Goal: Task Accomplishment & Management: Use online tool/utility

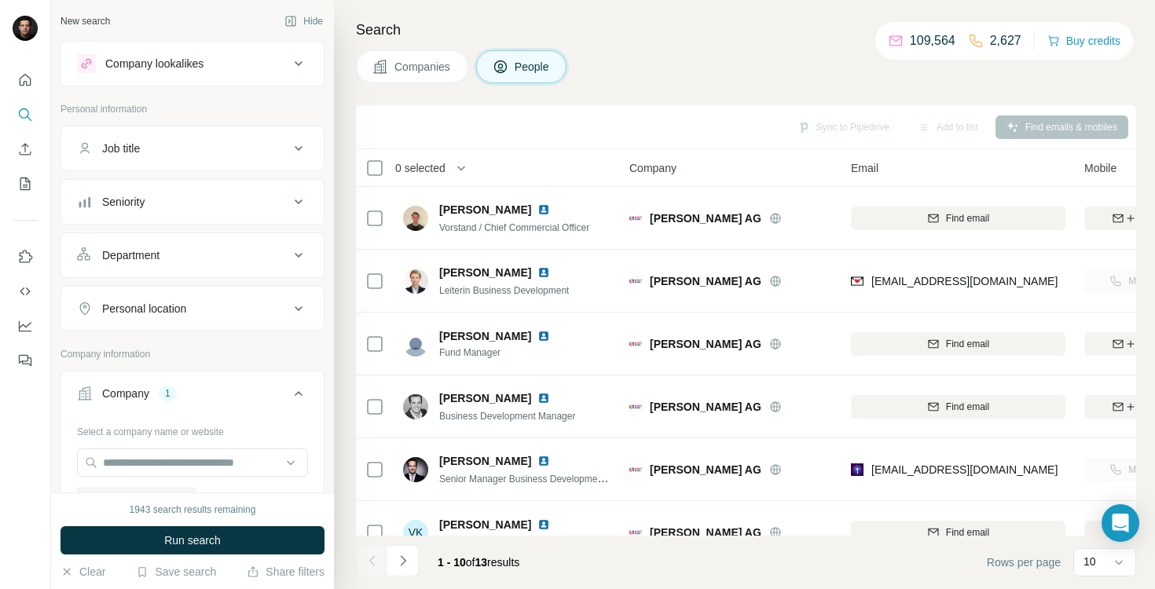
scroll to position [0, 123]
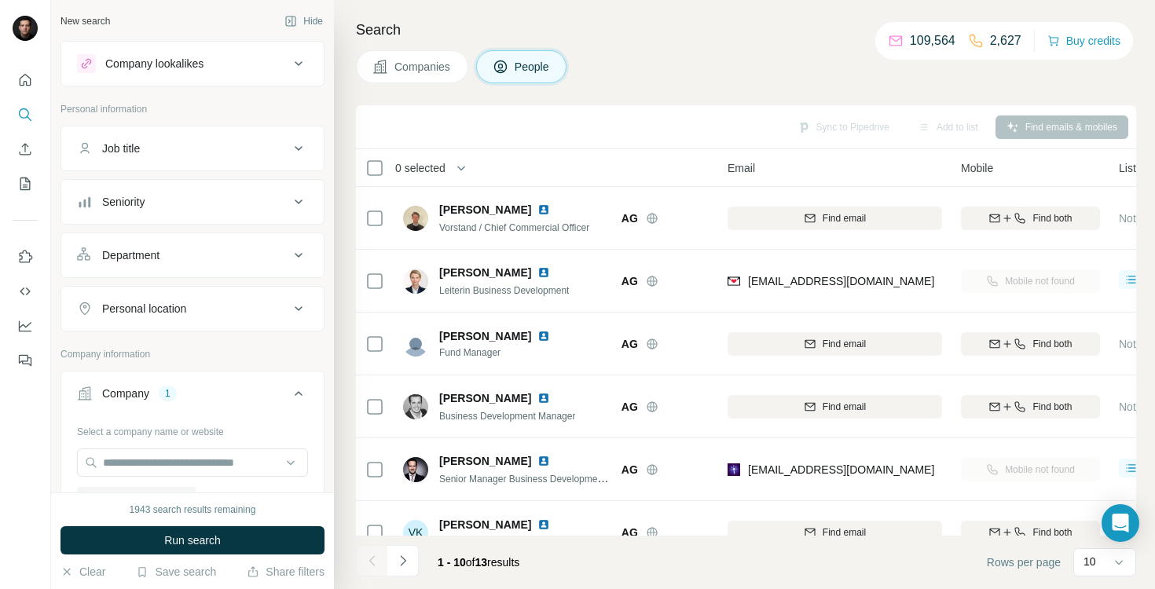
click at [387, 72] on icon at bounding box center [380, 67] width 16 height 16
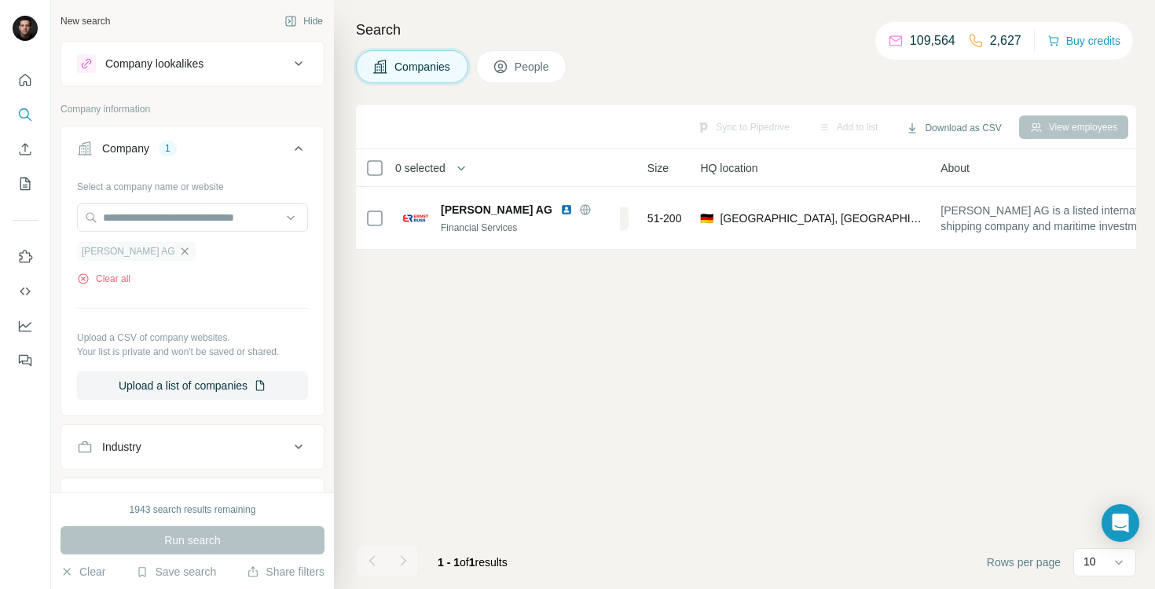
click at [181, 253] on icon "button" at bounding box center [184, 251] width 7 height 7
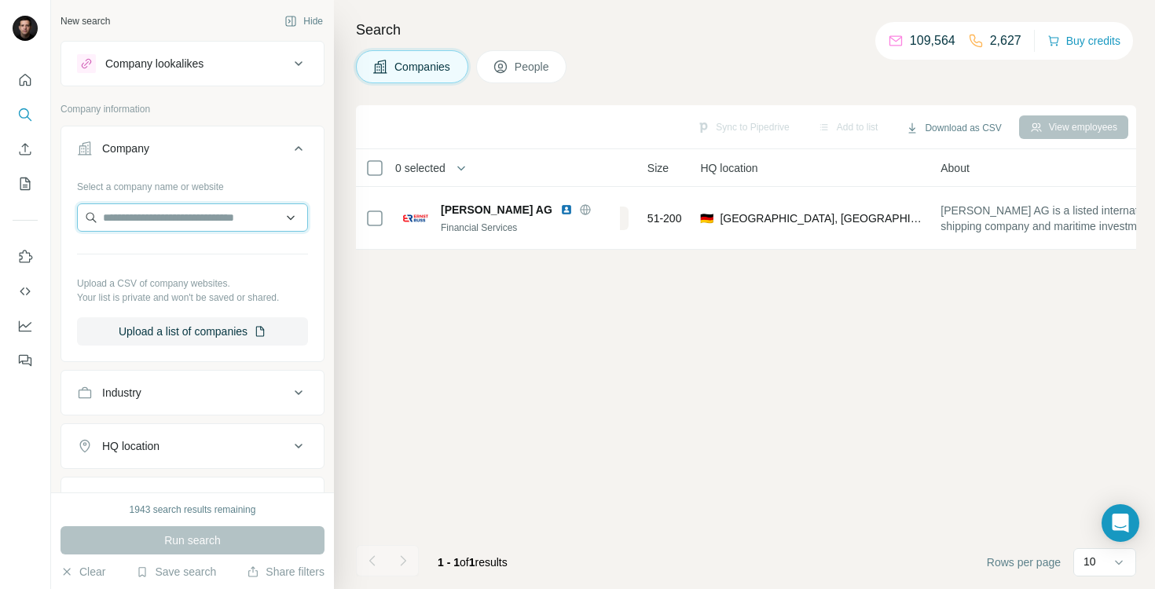
click at [152, 229] on input "text" at bounding box center [192, 218] width 231 height 28
paste input "**********"
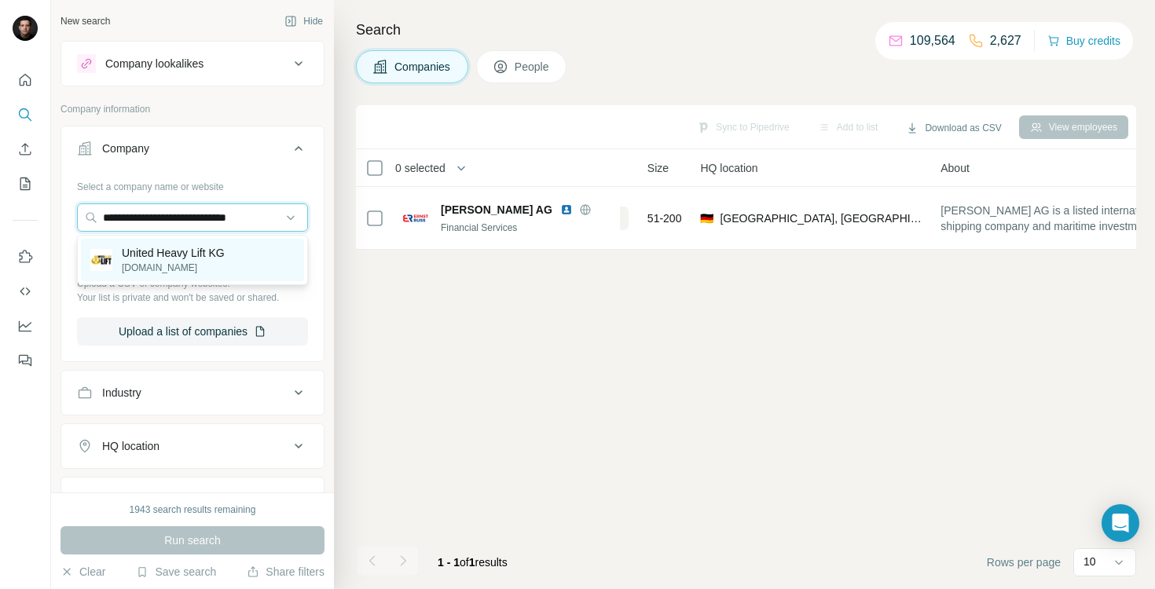
type input "**********"
click at [161, 261] on p "[DOMAIN_NAME]" at bounding box center [173, 268] width 103 height 14
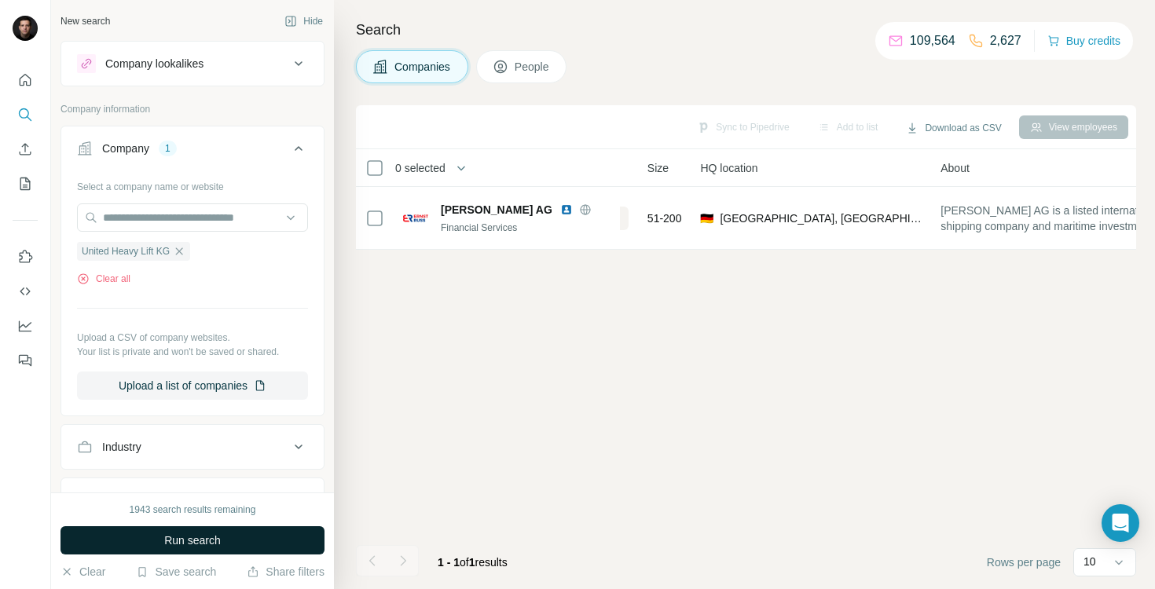
click at [171, 539] on span "Run search" at bounding box center [192, 541] width 57 height 16
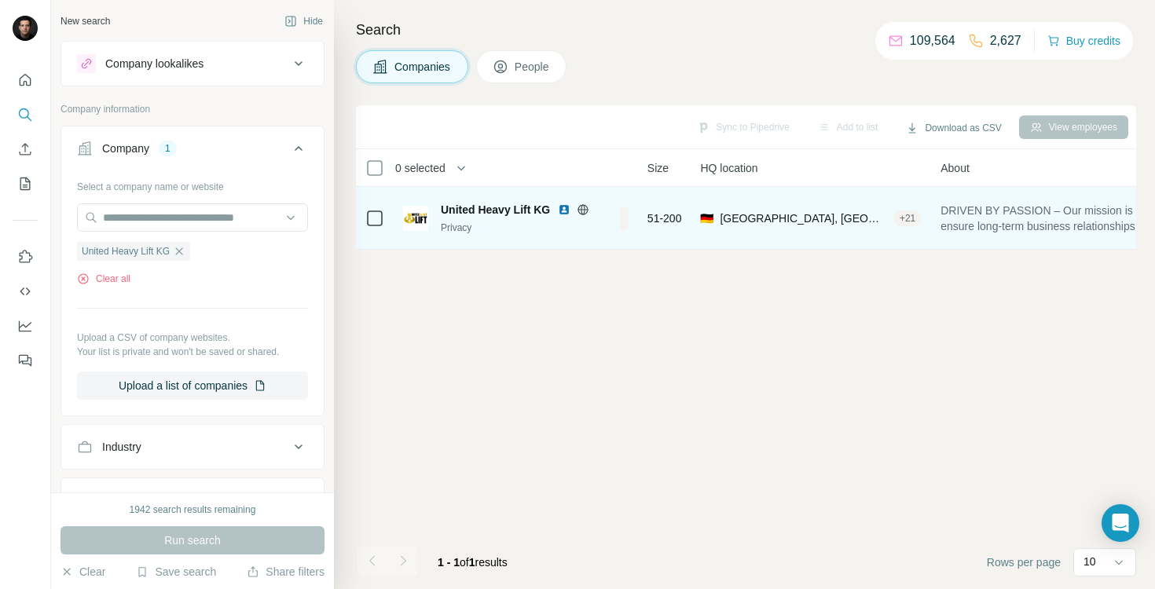
click at [563, 209] on img at bounding box center [564, 210] width 13 height 13
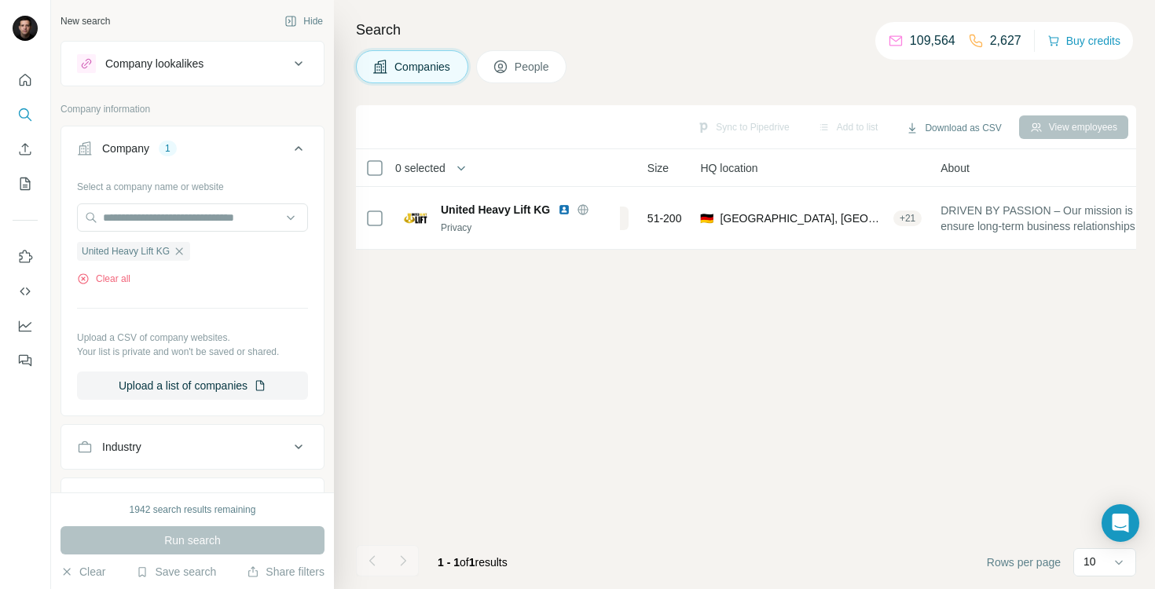
drag, startPoint x: 572, startPoint y: 258, endPoint x: 505, endPoint y: 255, distance: 66.9
click at [505, 255] on div "Sync to Pipedrive Add to list Download as CSV View employees 0 selected Compani…" at bounding box center [746, 347] width 780 height 484
click at [185, 253] on icon "button" at bounding box center [179, 251] width 13 height 13
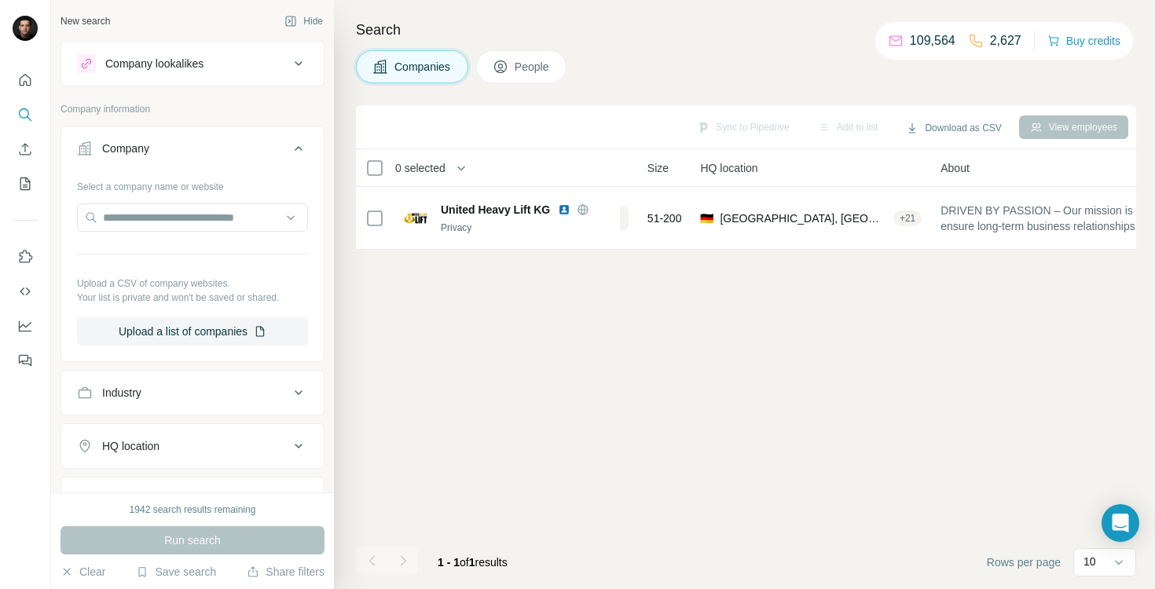
click at [178, 225] on div at bounding box center [178, 225] width 0 height 0
click at [159, 220] on input "text" at bounding box center [192, 218] width 231 height 28
paste input "**********"
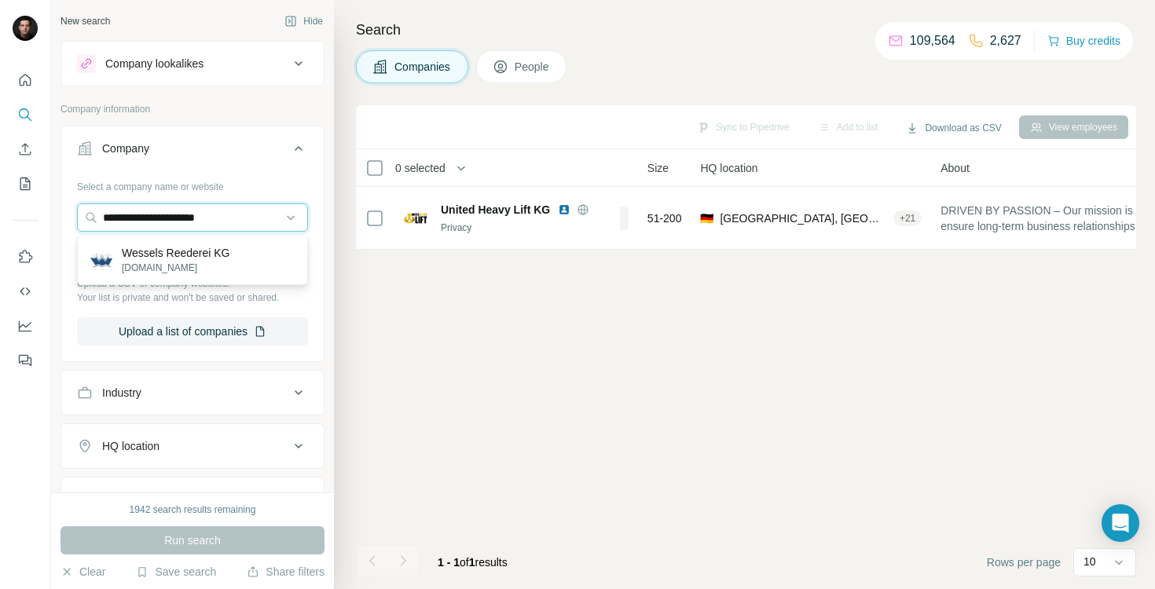
type input "**********"
click at [186, 253] on p "Wessels Reederei KG" at bounding box center [176, 253] width 108 height 16
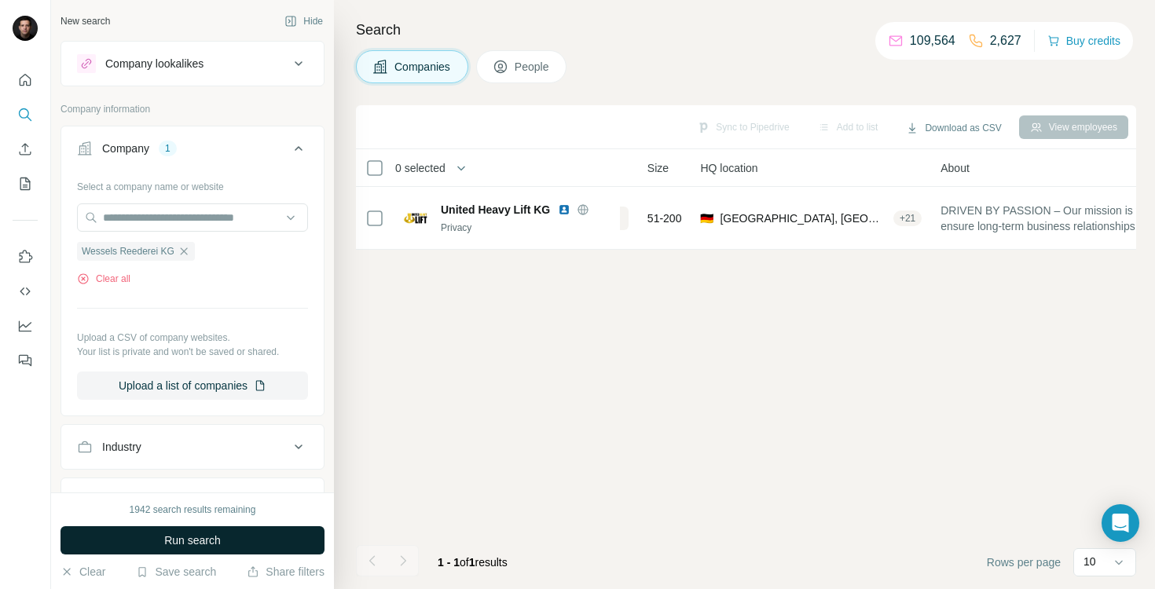
click at [200, 541] on span "Run search" at bounding box center [192, 541] width 57 height 16
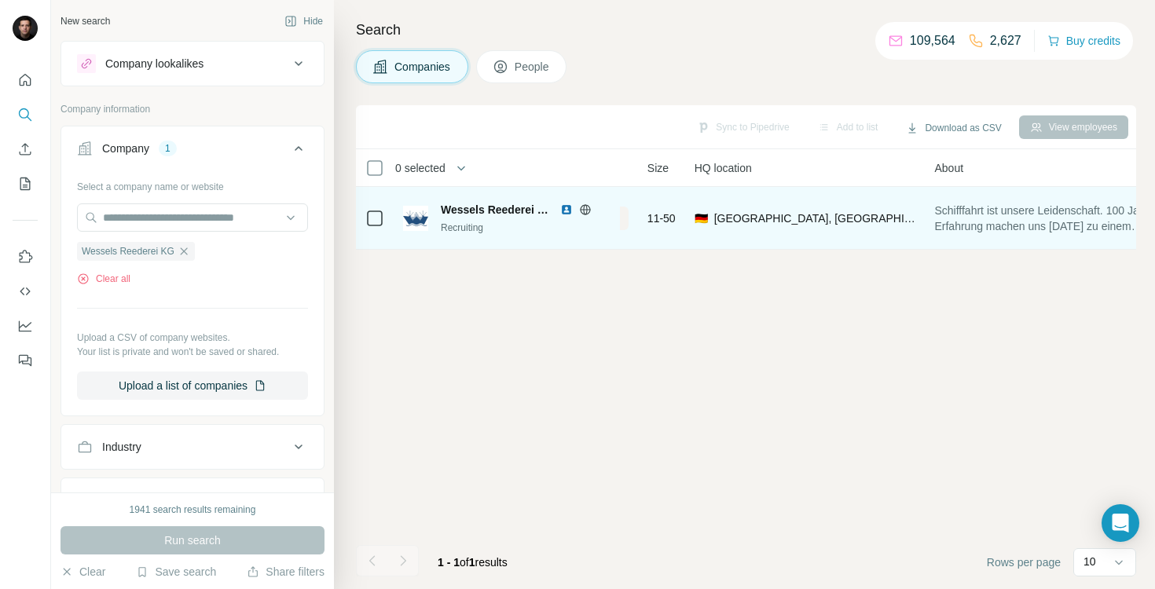
click at [563, 211] on img at bounding box center [566, 210] width 13 height 13
click at [586, 206] on icon at bounding box center [585, 209] width 4 height 10
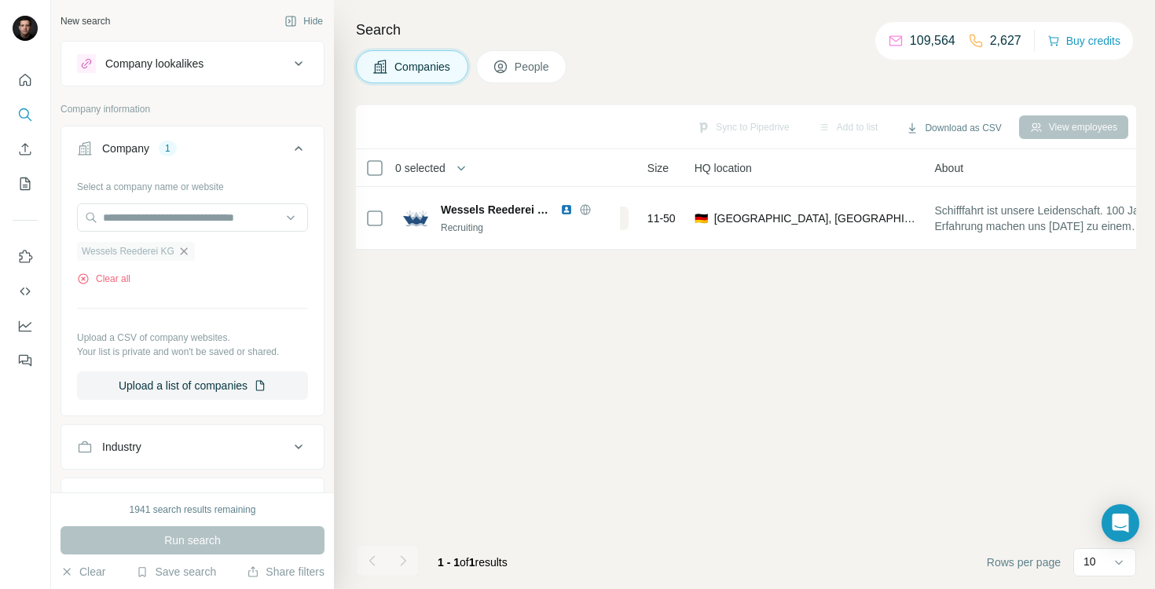
click at [189, 251] on icon "button" at bounding box center [184, 251] width 13 height 13
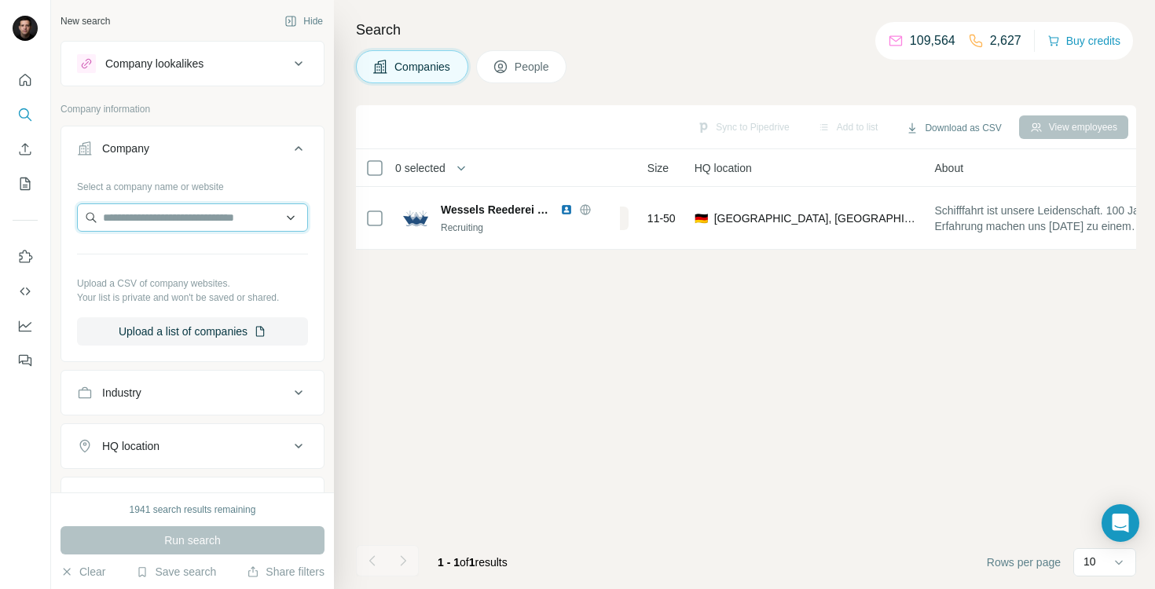
click at [174, 217] on input "text" at bounding box center [192, 218] width 231 height 28
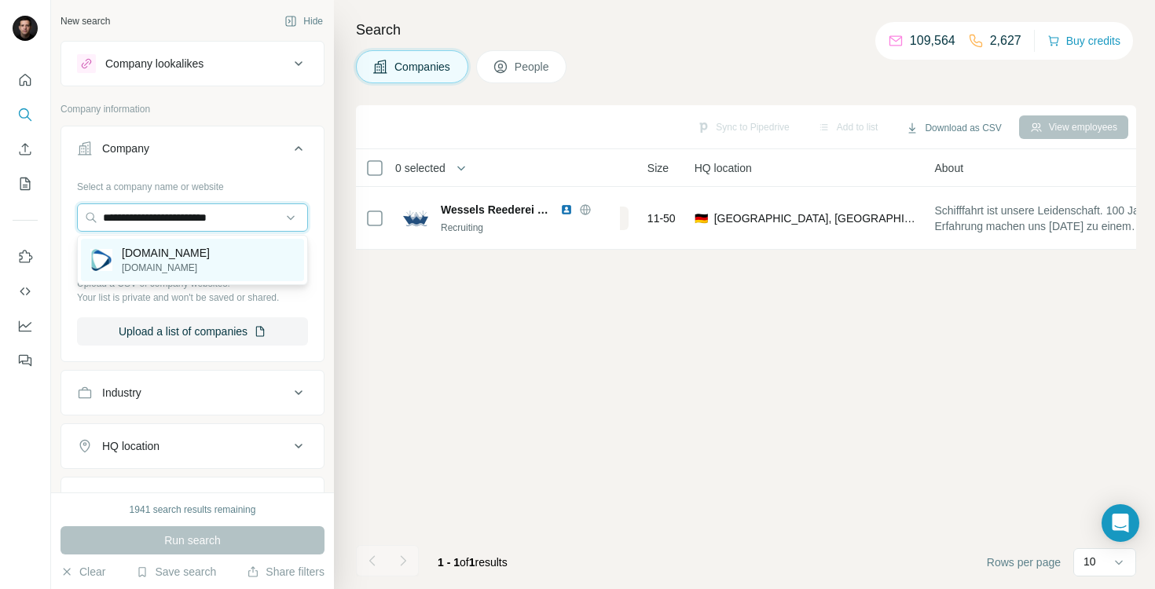
type input "**********"
click at [202, 257] on div "[DOMAIN_NAME] [DOMAIN_NAME]" at bounding box center [192, 260] width 223 height 42
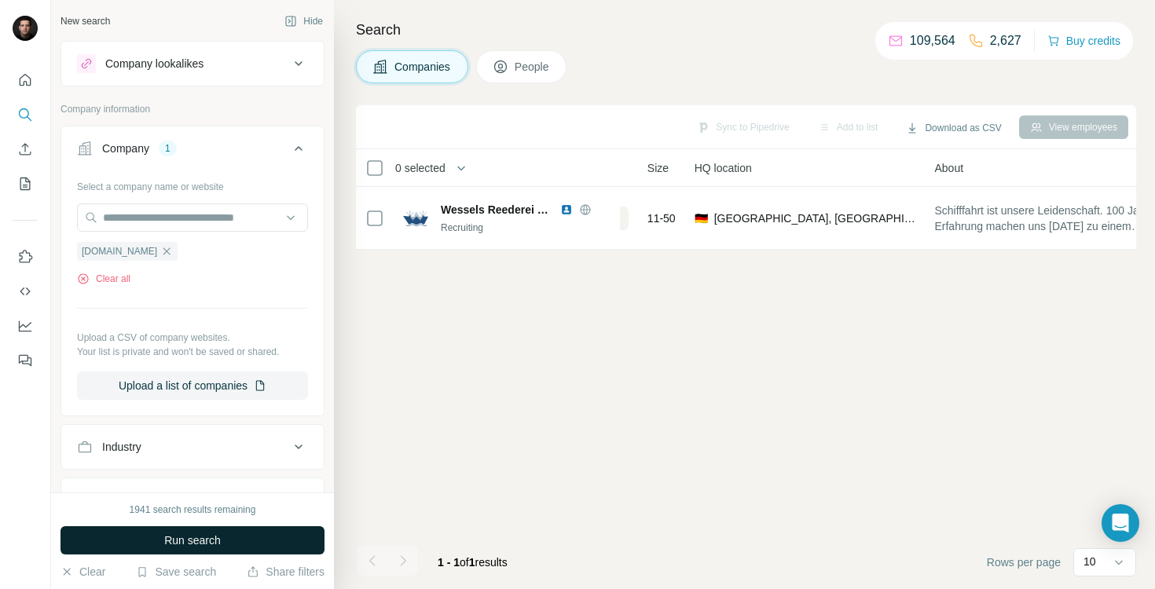
click at [203, 537] on span "Run search" at bounding box center [192, 541] width 57 height 16
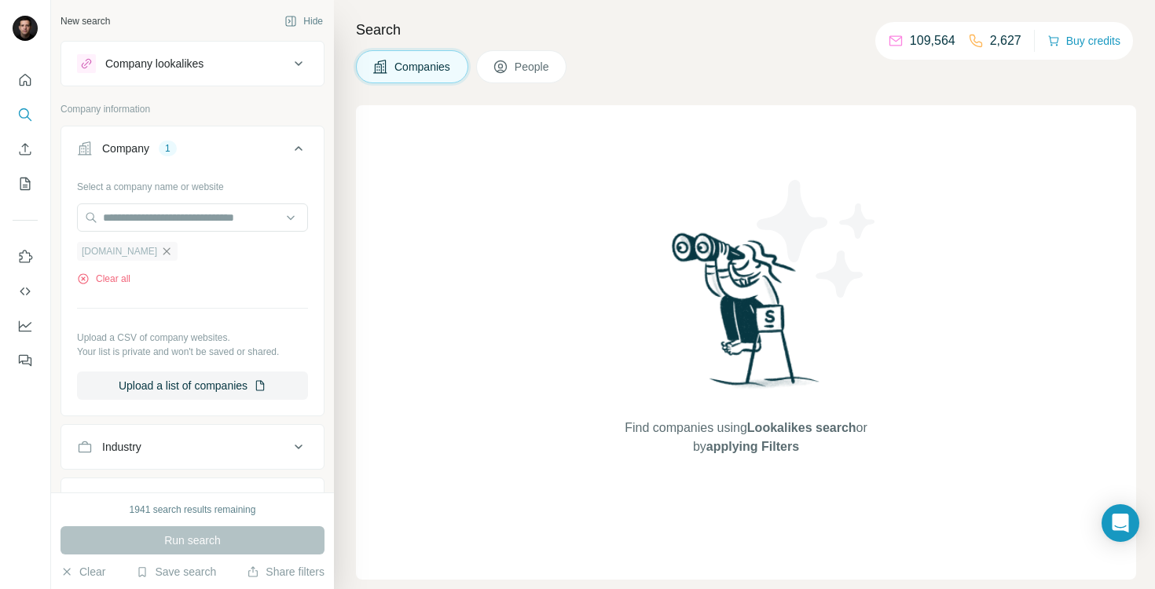
click at [160, 251] on icon "button" at bounding box center [166, 251] width 13 height 13
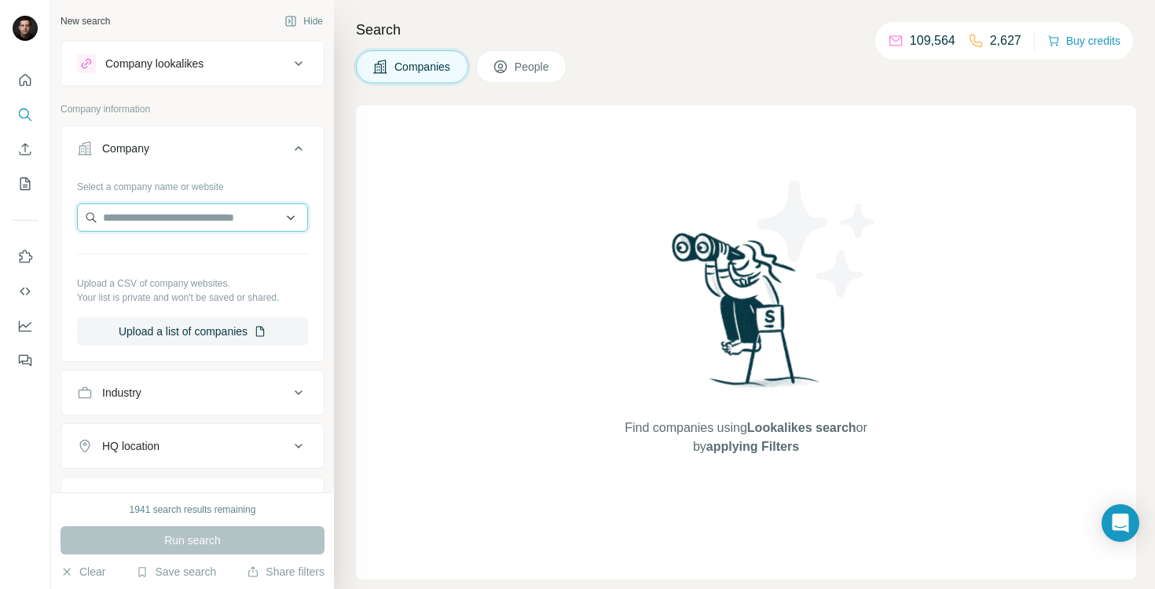
click at [144, 221] on input "text" at bounding box center [192, 218] width 231 height 28
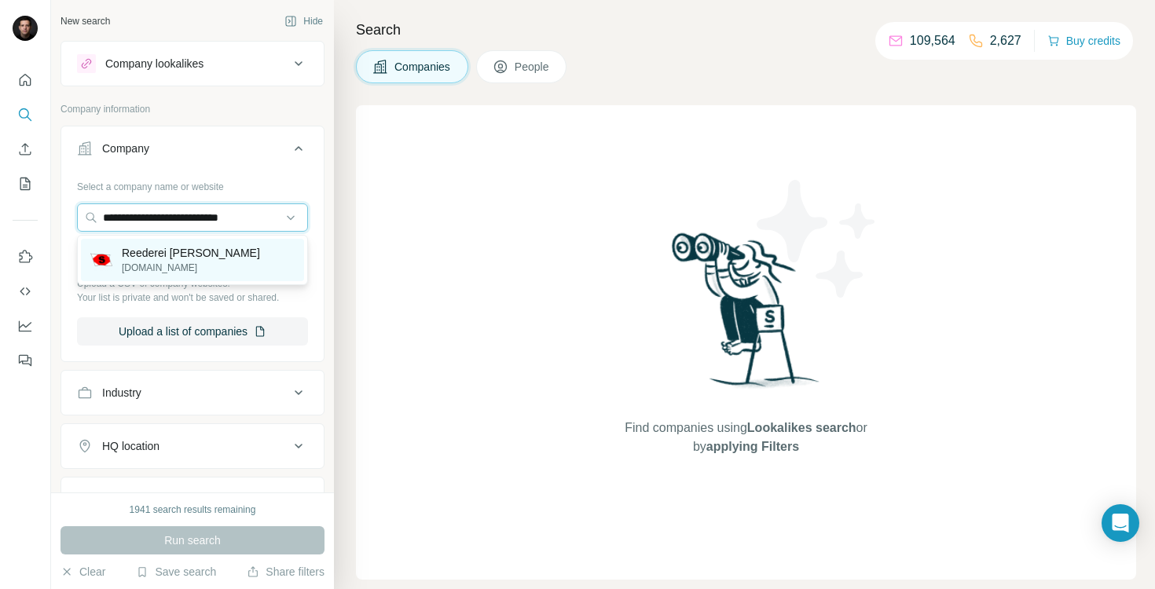
type input "**********"
click at [165, 256] on p "Reederei [PERSON_NAME]" at bounding box center [191, 253] width 138 height 16
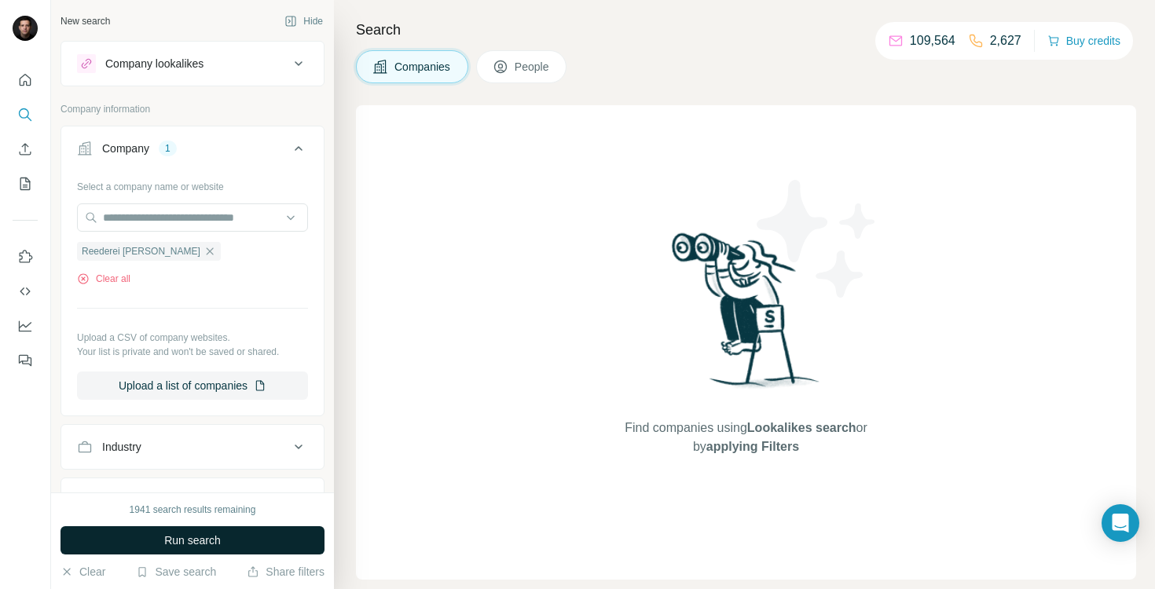
click at [182, 539] on span "Run search" at bounding box center [192, 541] width 57 height 16
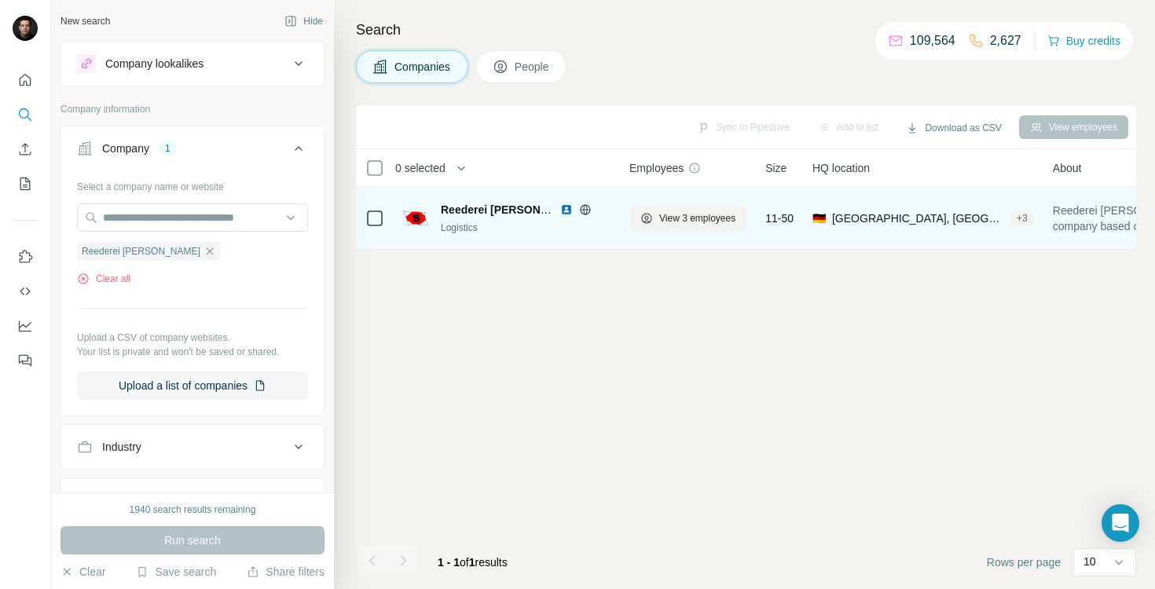
click at [566, 208] on img at bounding box center [566, 210] width 13 height 13
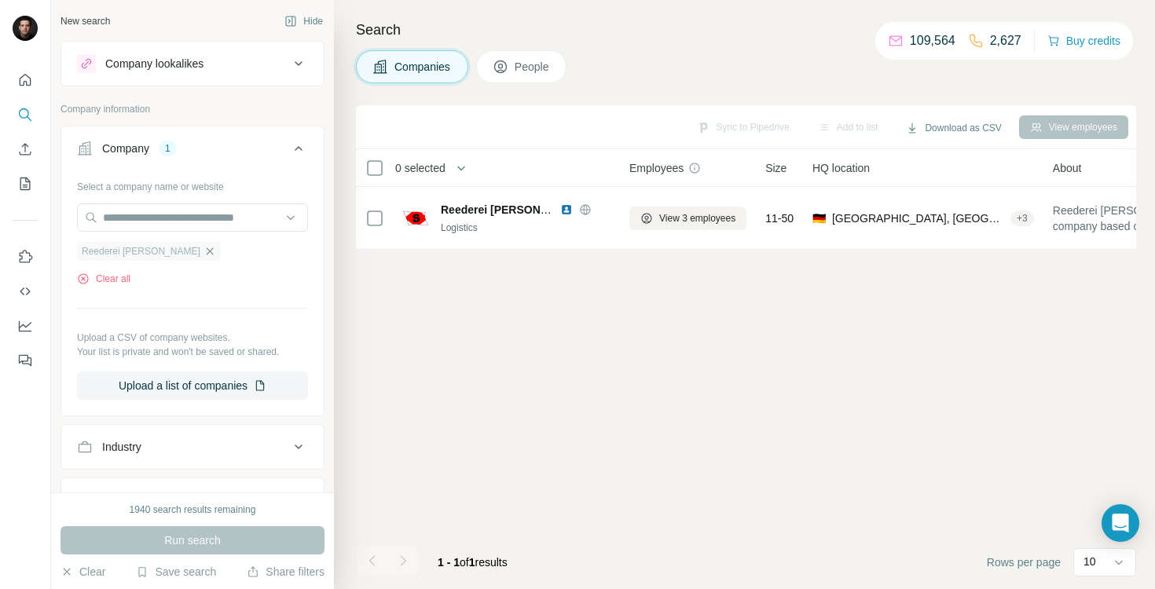
click at [207, 253] on icon "button" at bounding box center [209, 251] width 7 height 7
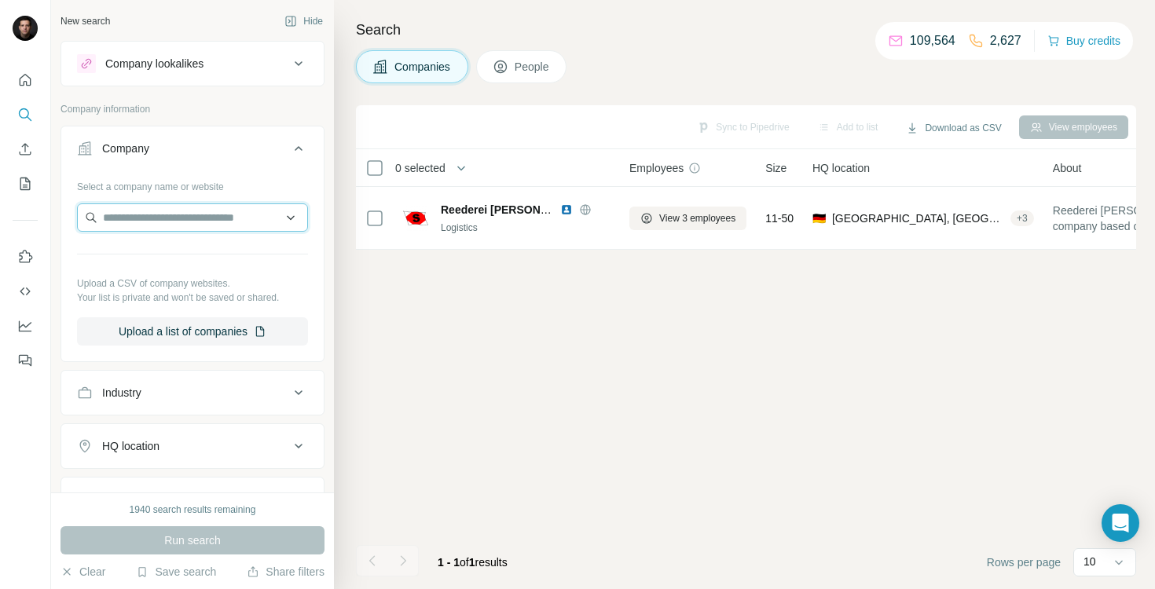
click at [176, 211] on input "text" at bounding box center [192, 218] width 231 height 28
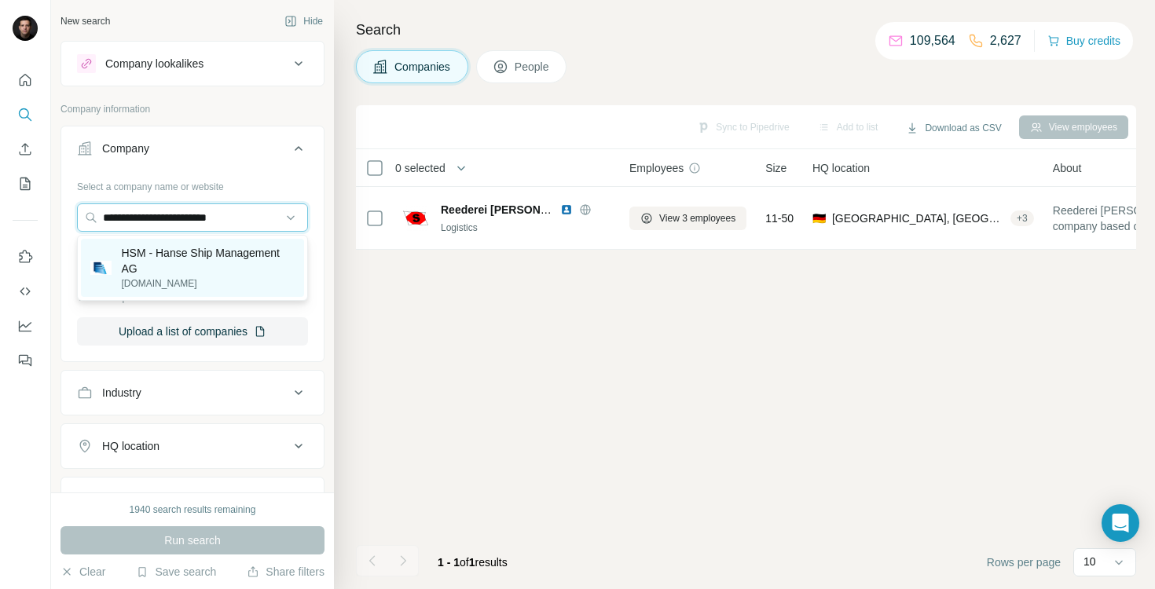
type input "**********"
click at [176, 260] on p "HSM - Hanse Ship Management AG" at bounding box center [208, 260] width 174 height 31
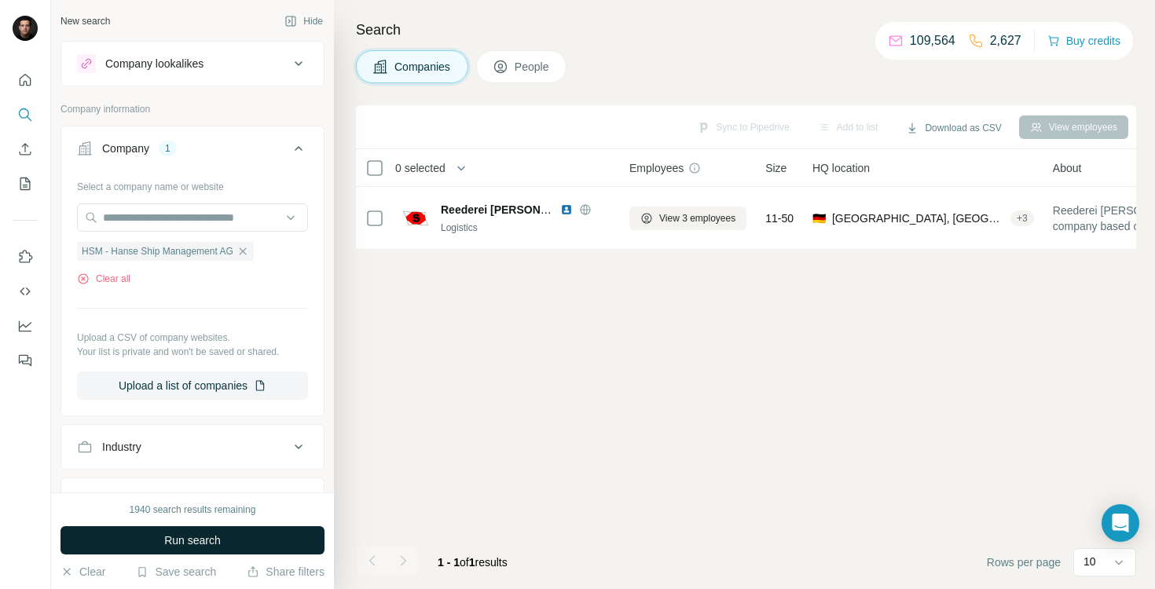
click at [189, 546] on span "Run search" at bounding box center [192, 541] width 57 height 16
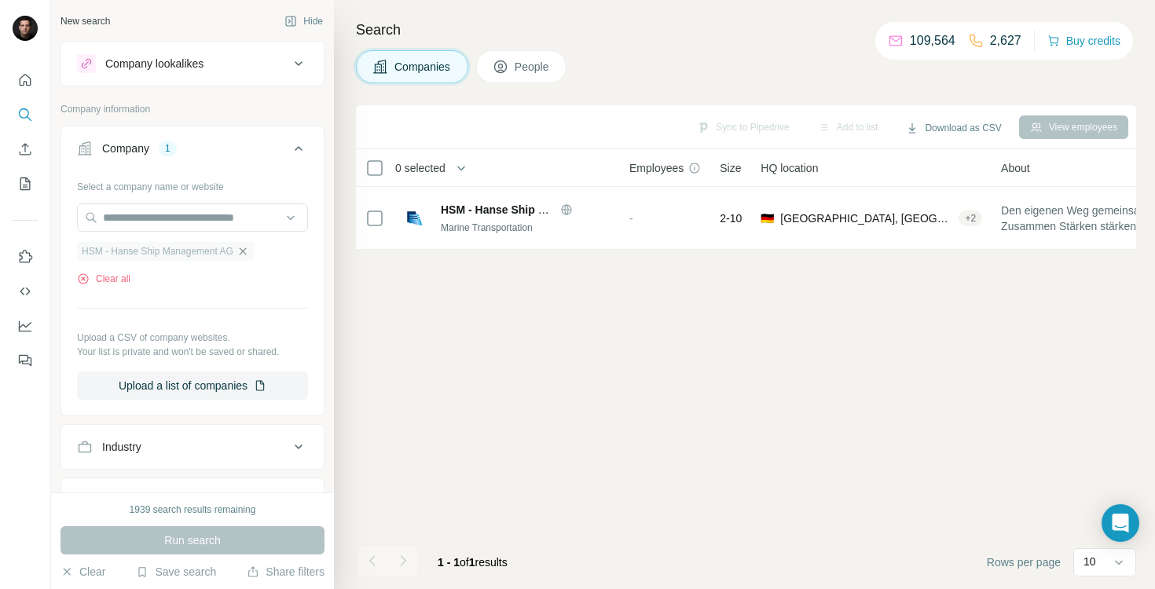
click at [249, 253] on icon "button" at bounding box center [243, 251] width 13 height 13
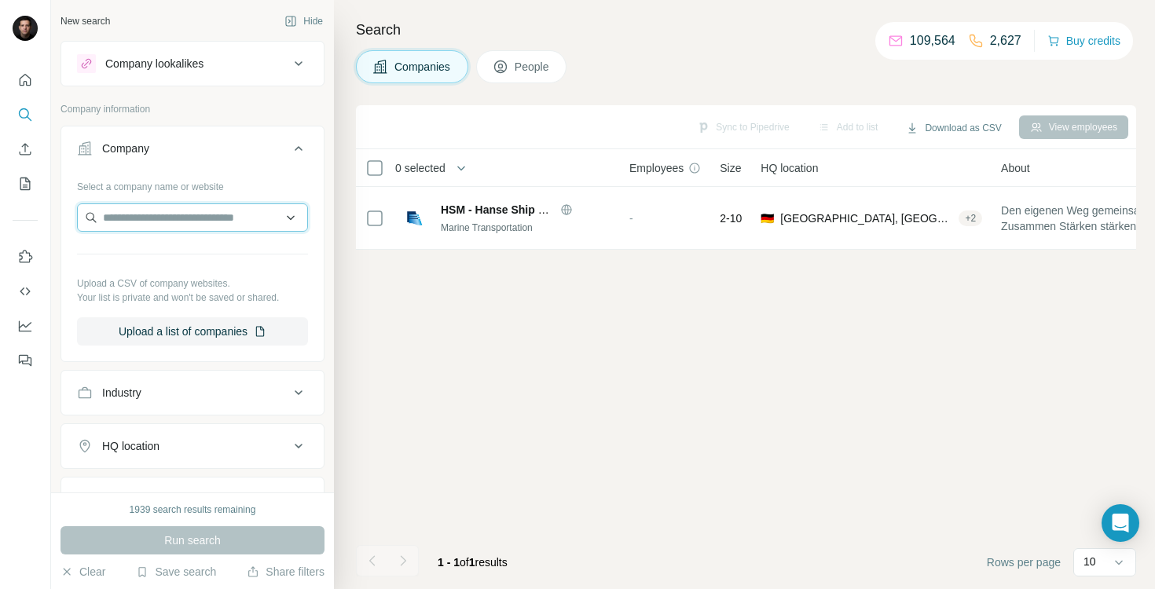
click at [213, 218] on input "text" at bounding box center [192, 218] width 231 height 28
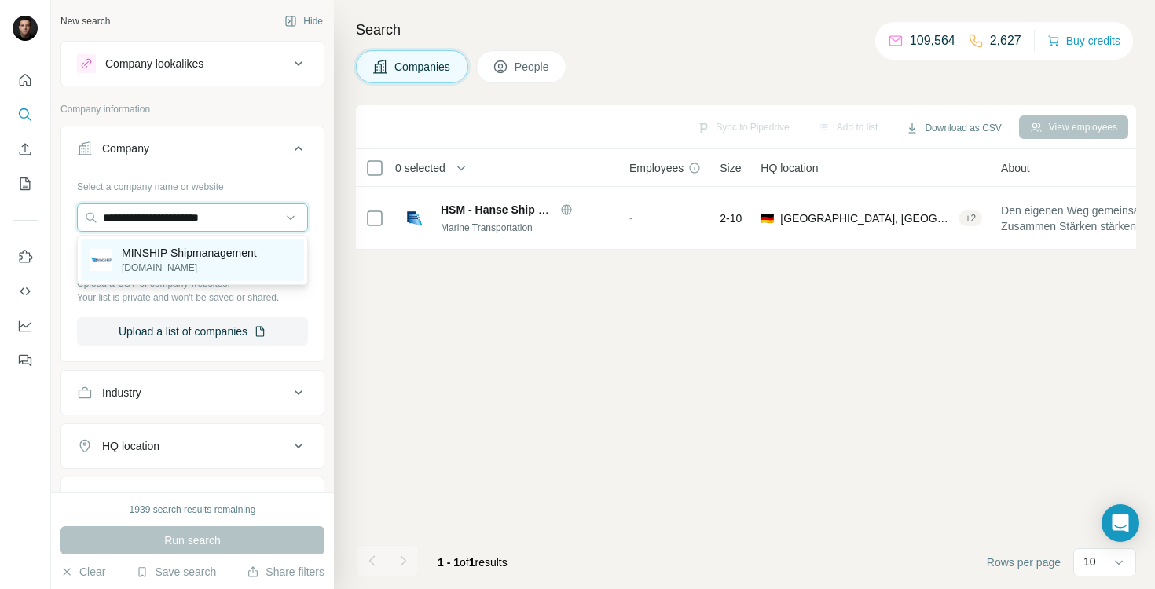
type input "**********"
click at [218, 255] on p "MINSHIP Shipmanagement" at bounding box center [189, 253] width 135 height 16
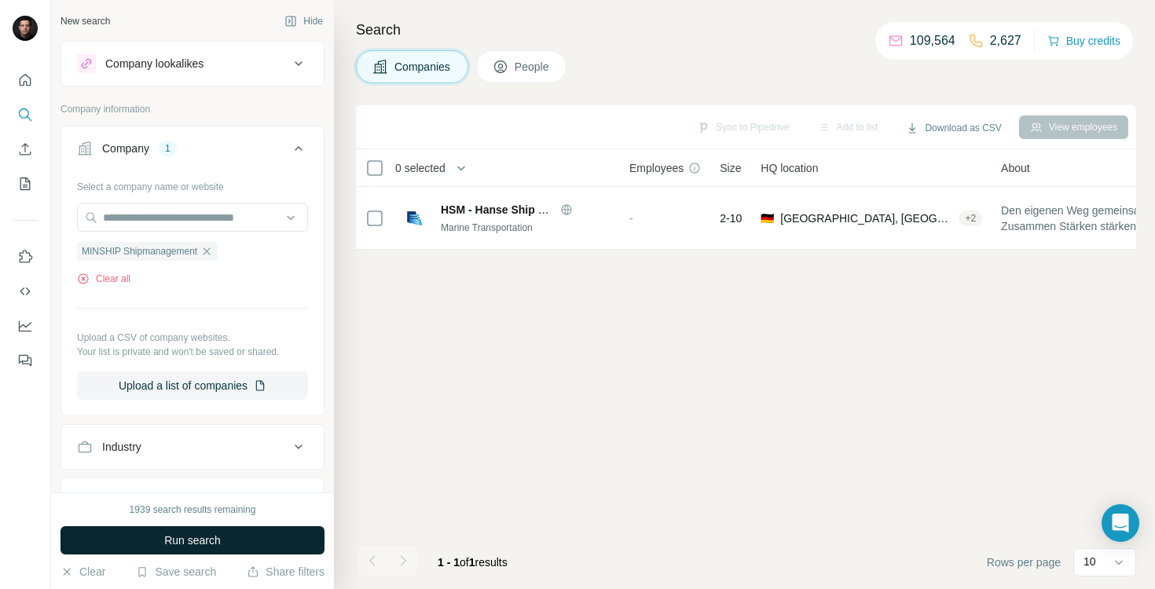
click at [215, 550] on button "Run search" at bounding box center [193, 540] width 264 height 28
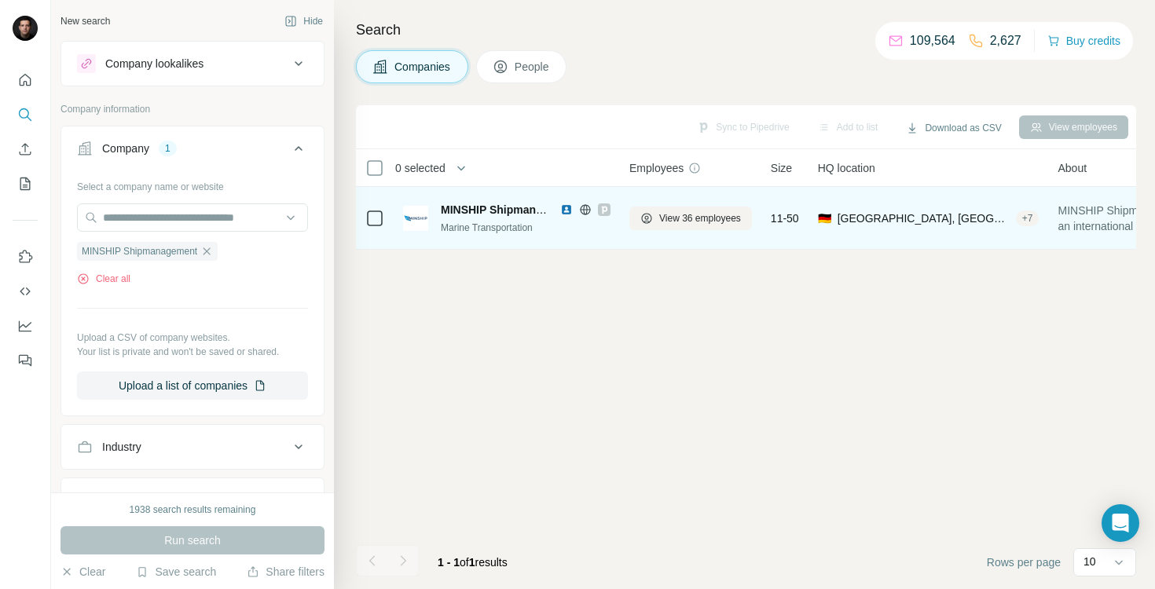
click at [565, 205] on img at bounding box center [566, 210] width 13 height 13
click at [569, 210] on img at bounding box center [566, 210] width 13 height 13
